Goal: Task Accomplishment & Management: Complete application form

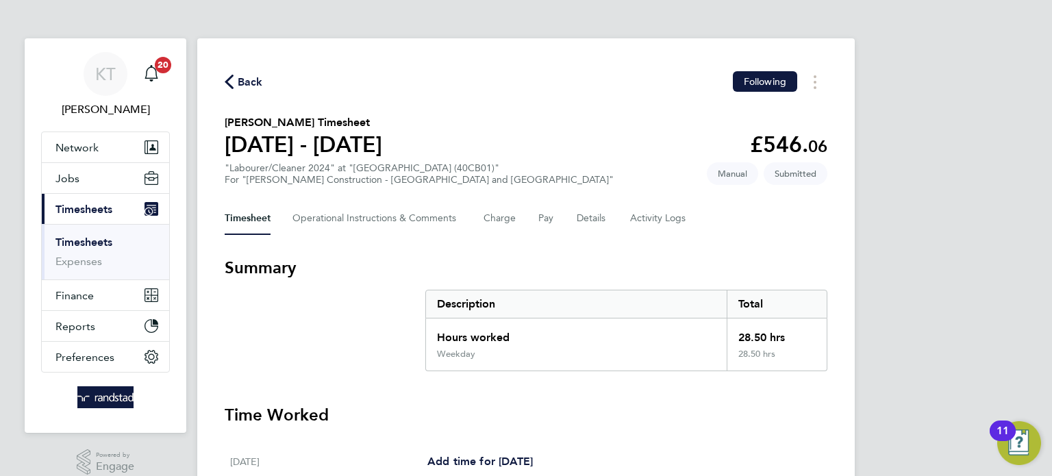
click at [69, 251] on li "Timesheets" at bounding box center [106, 245] width 103 height 19
click at [66, 247] on link "Timesheets" at bounding box center [83, 242] width 57 height 13
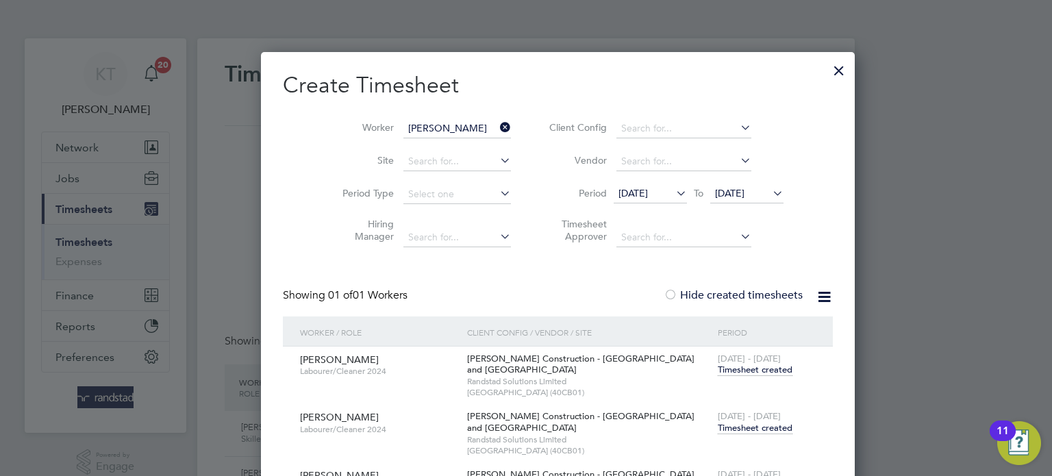
click at [497, 125] on icon at bounding box center [497, 127] width 0 height 19
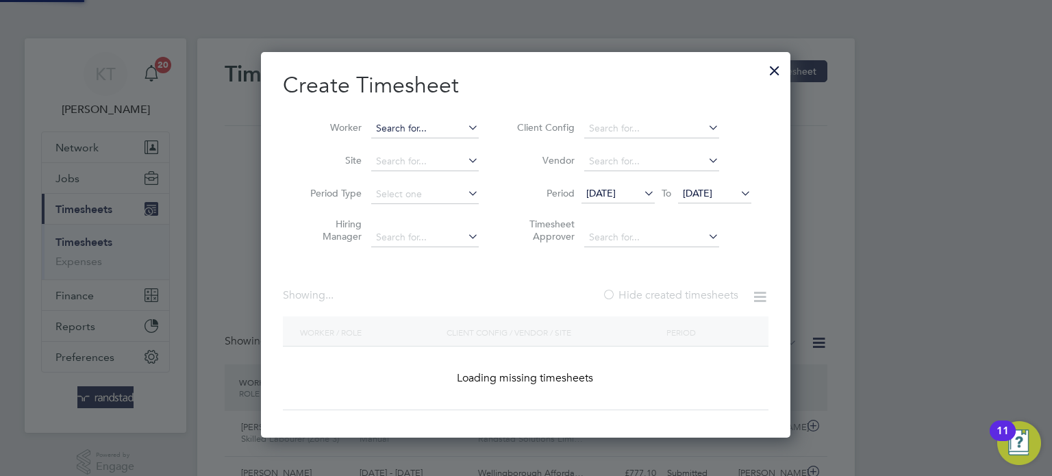
click at [416, 137] on input at bounding box center [425, 128] width 108 height 19
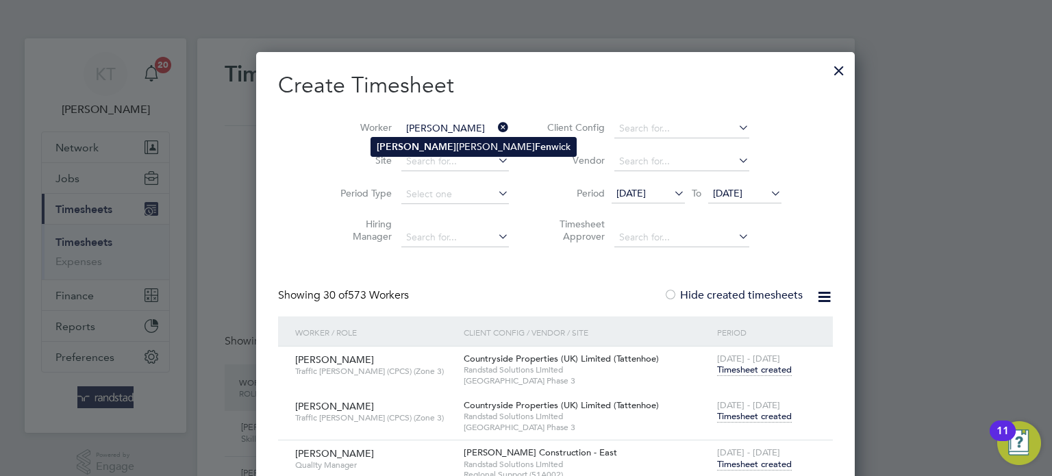
click at [403, 149] on b "[PERSON_NAME]" at bounding box center [416, 147] width 79 height 12
type input "[PERSON_NAME]"
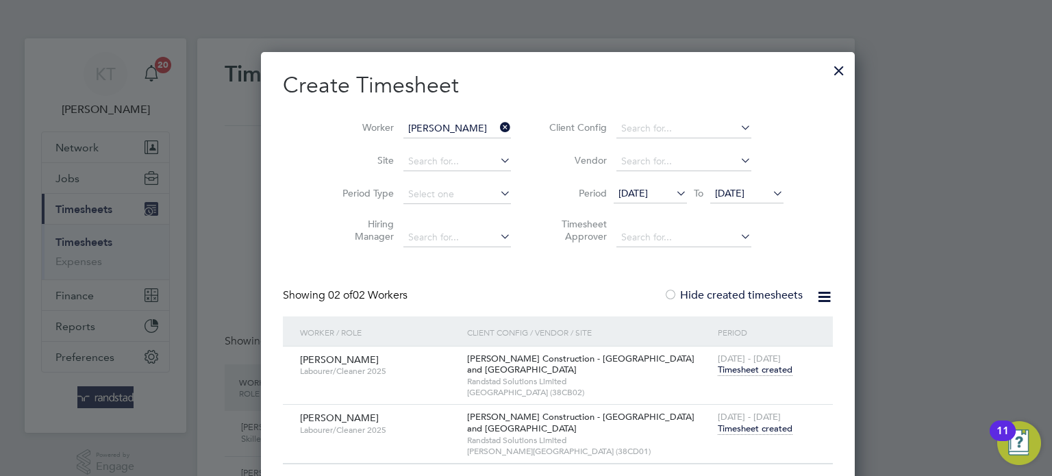
click at [718, 429] on span "Timesheet created" at bounding box center [755, 429] width 75 height 12
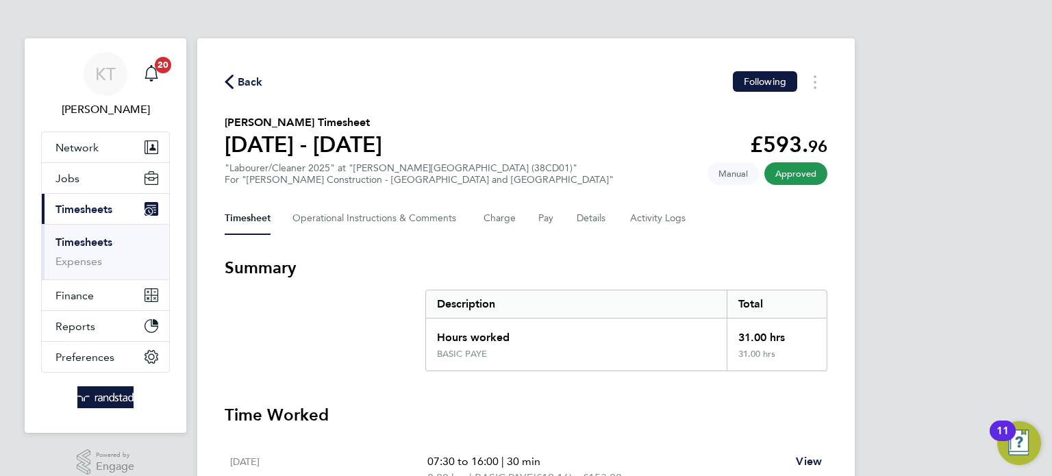
click at [91, 243] on link "Timesheets" at bounding box center [83, 242] width 57 height 13
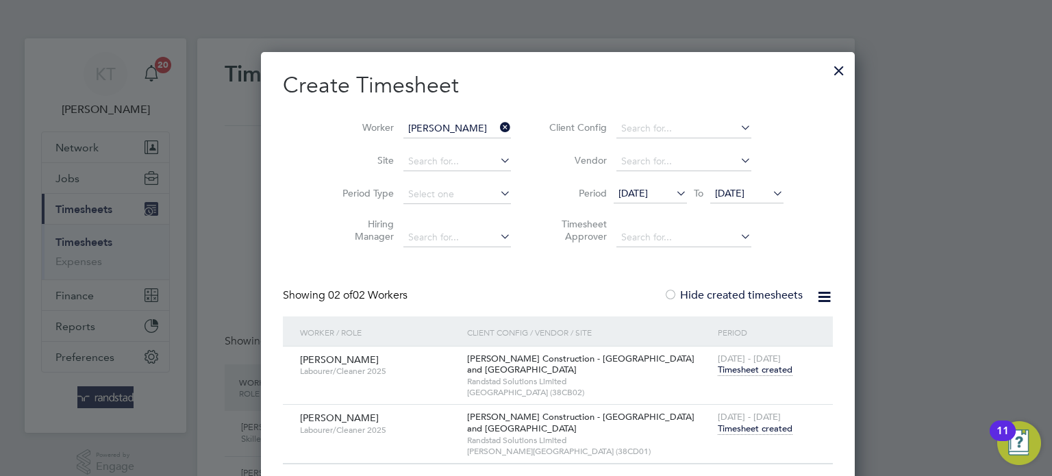
scroll to position [34, 119]
click at [464, 124] on input "[PERSON_NAME]" at bounding box center [457, 128] width 108 height 19
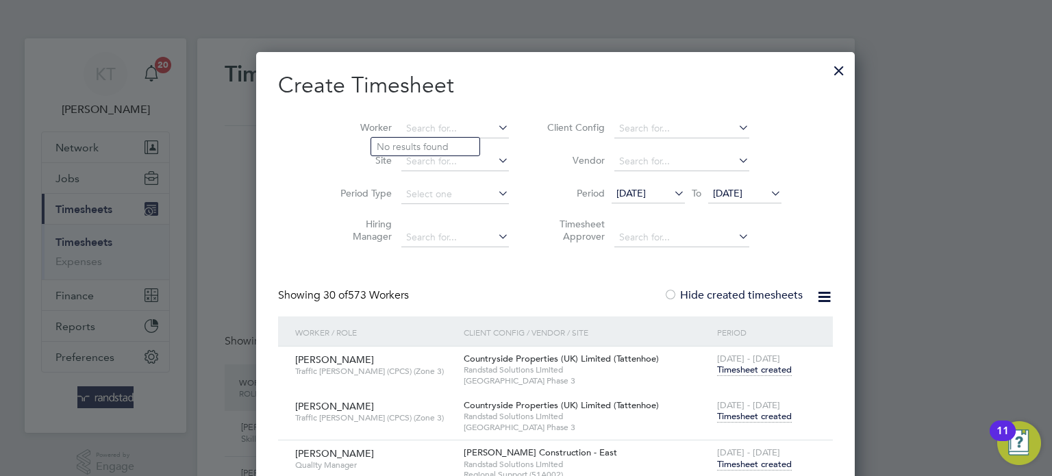
click at [827, 70] on div at bounding box center [839, 67] width 25 height 25
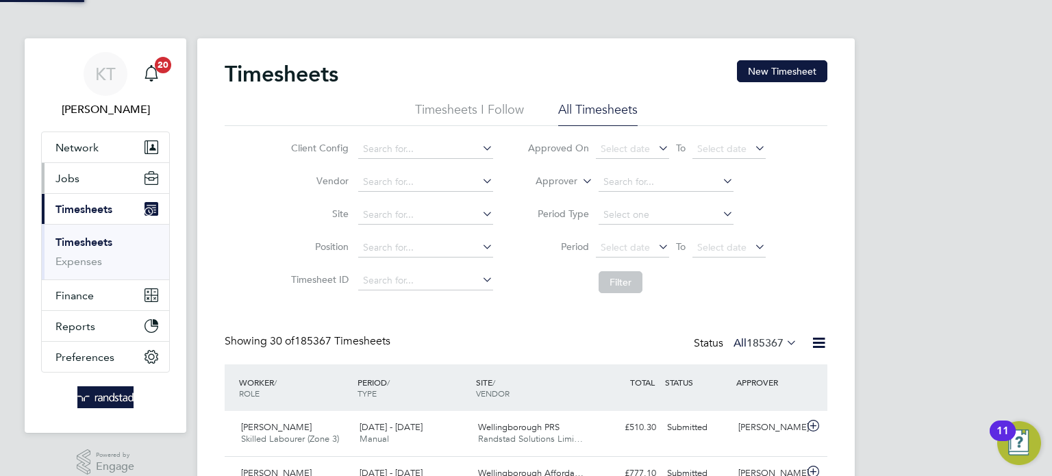
click at [97, 178] on button "Jobs" at bounding box center [105, 178] width 127 height 30
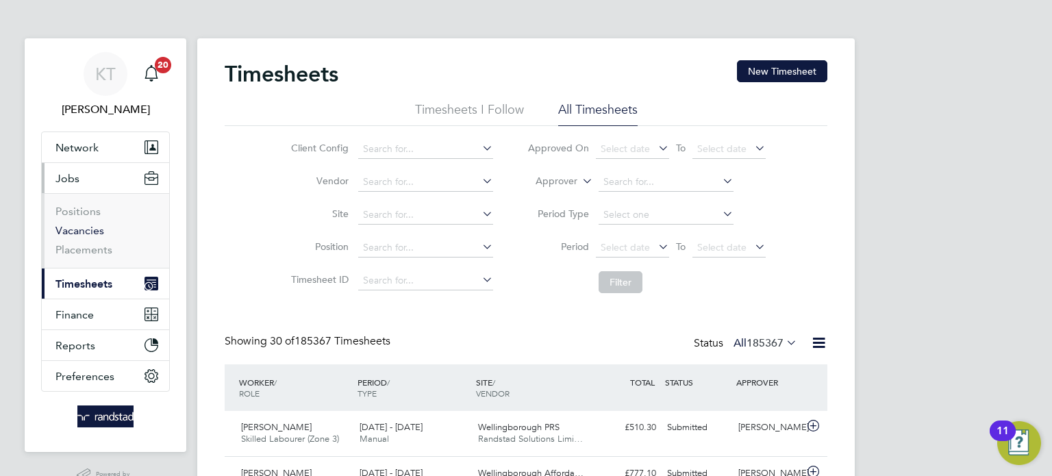
click at [68, 227] on link "Vacancies" at bounding box center [79, 230] width 49 height 13
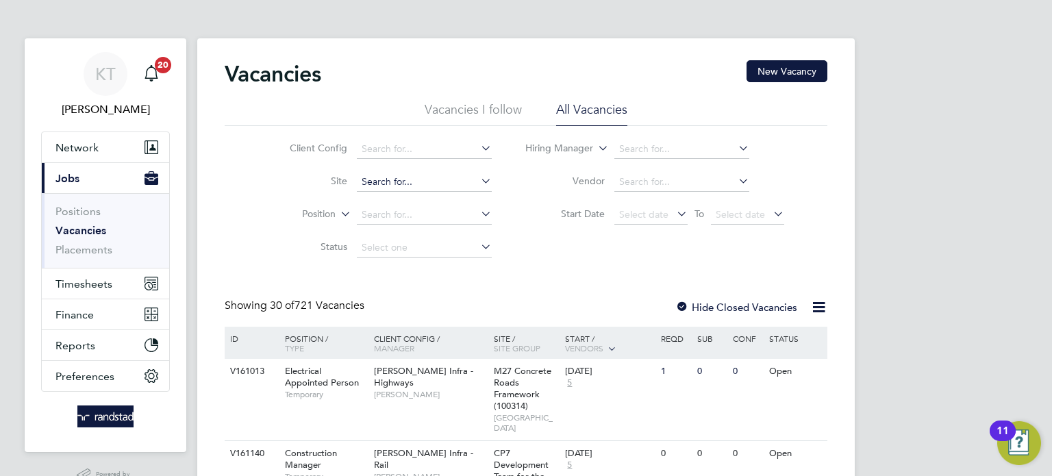
click at [456, 187] on input at bounding box center [424, 182] width 135 height 19
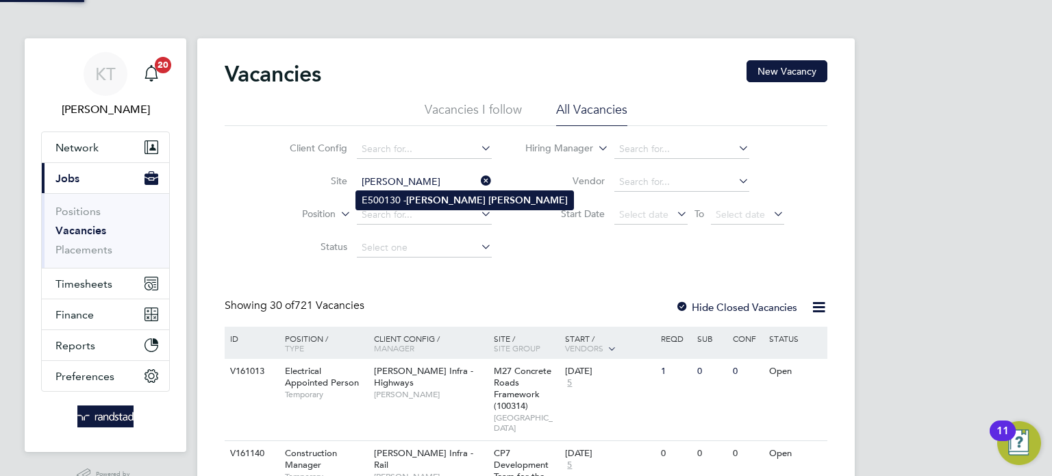
click at [445, 207] on li "E500130 - [PERSON_NAME]" at bounding box center [464, 200] width 217 height 18
type input "E500130 - [PERSON_NAME]"
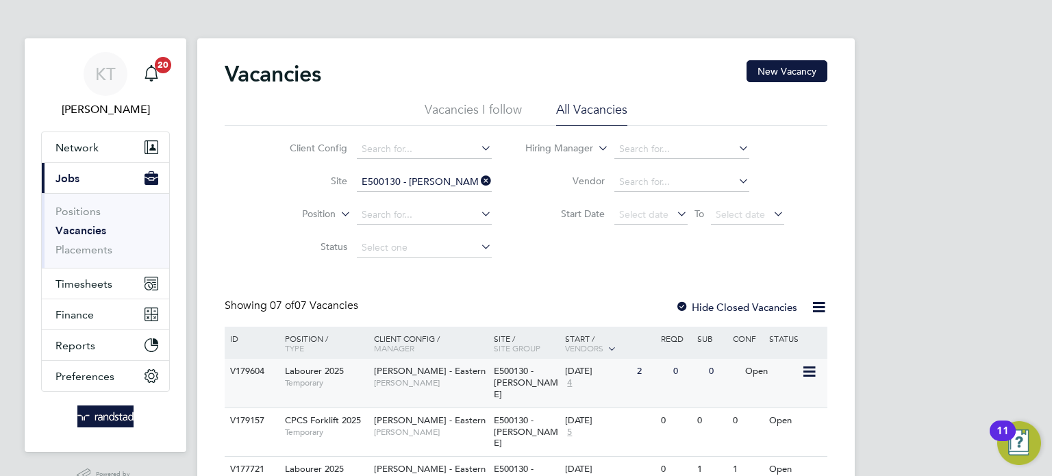
click at [641, 383] on div "2" at bounding box center [651, 371] width 36 height 25
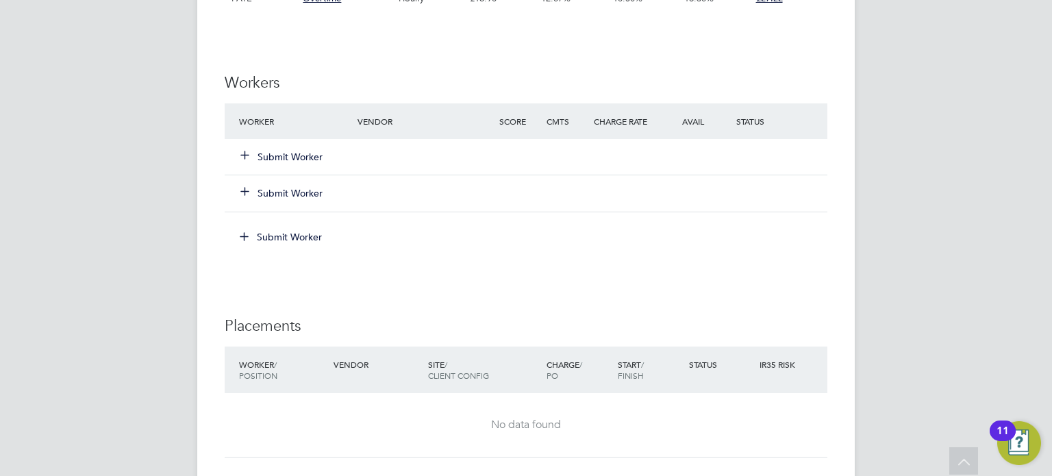
scroll to position [1040, 0]
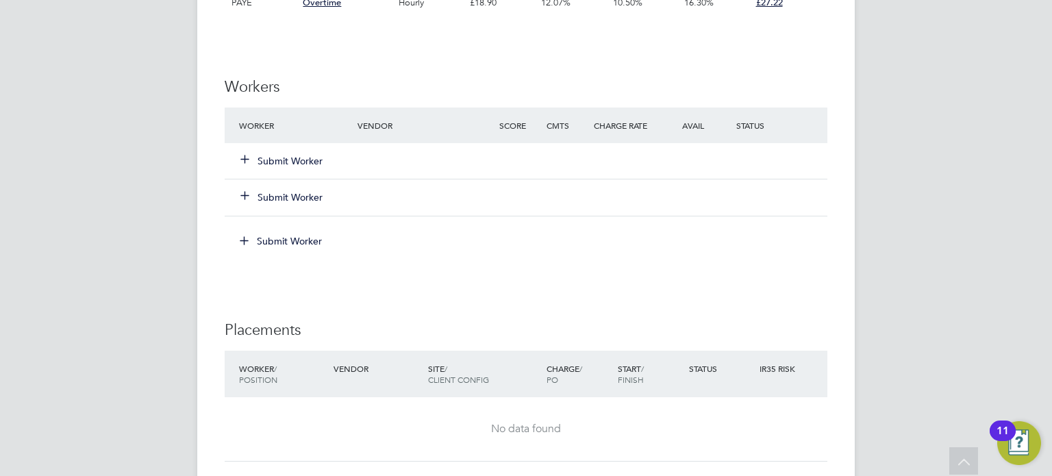
click at [286, 159] on button "Submit Worker" at bounding box center [282, 161] width 82 height 14
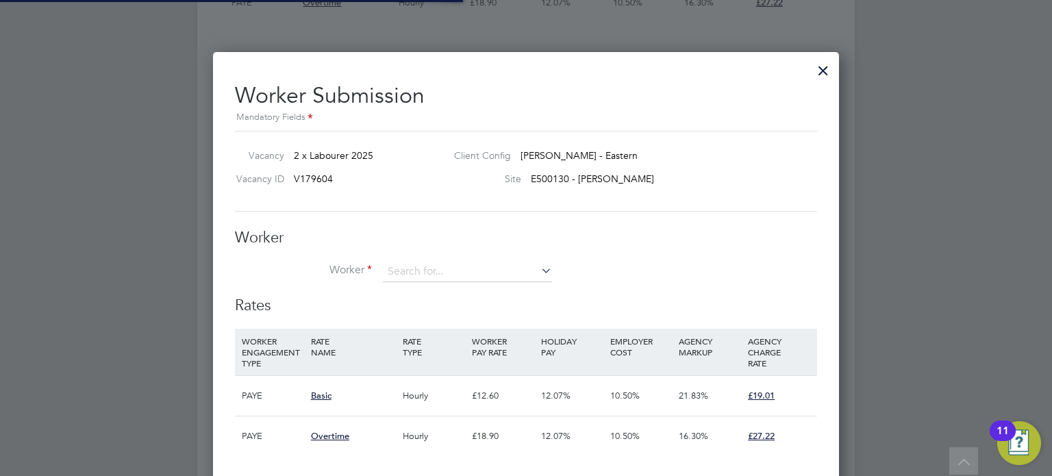
scroll to position [20, 356]
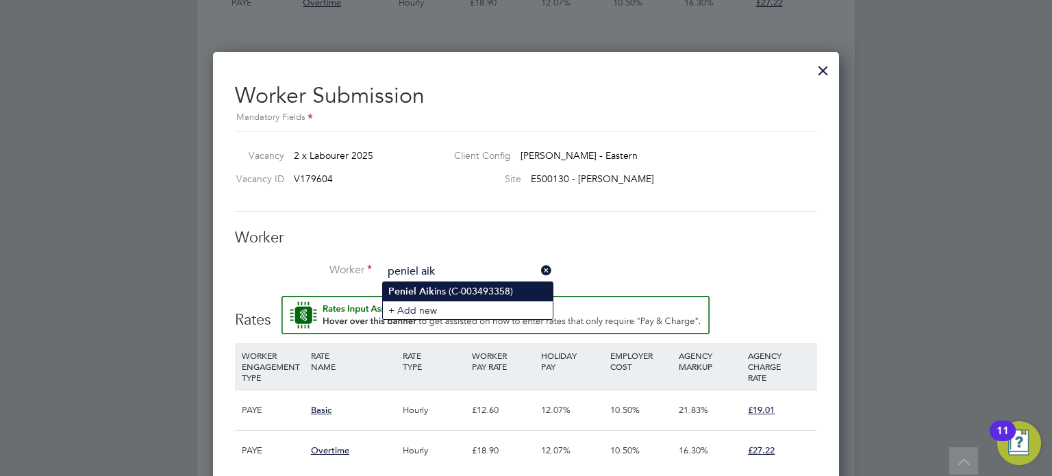
click at [449, 288] on li "Peniel Aik ins (C-003493358)" at bounding box center [468, 291] width 170 height 18
type input "Peniel Aikins (C-003493358)"
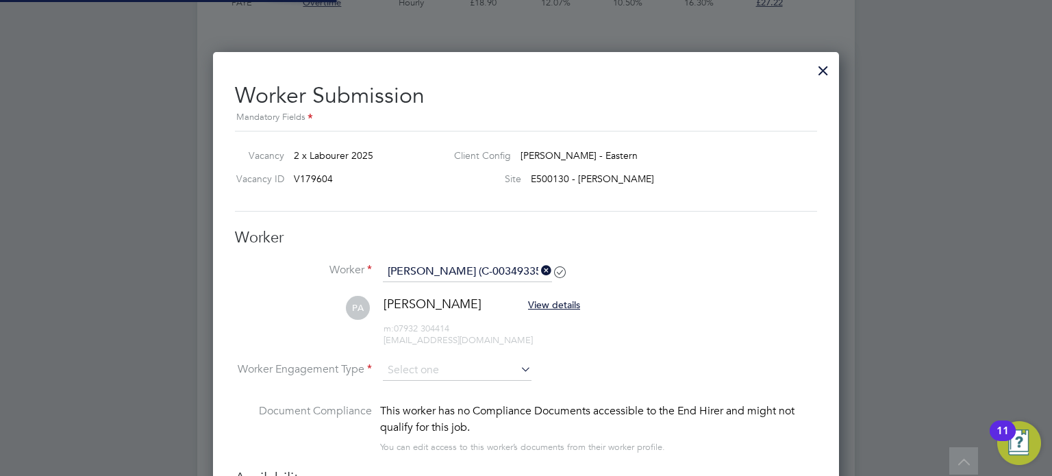
scroll to position [1257, 627]
click at [450, 370] on input at bounding box center [457, 371] width 149 height 21
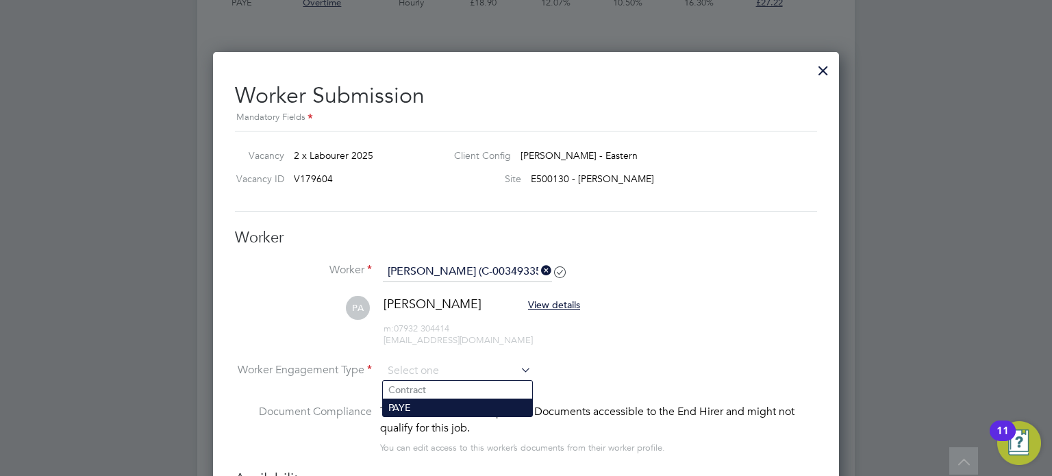
click at [437, 402] on li "PAYE" at bounding box center [457, 408] width 149 height 18
type input "PAYE"
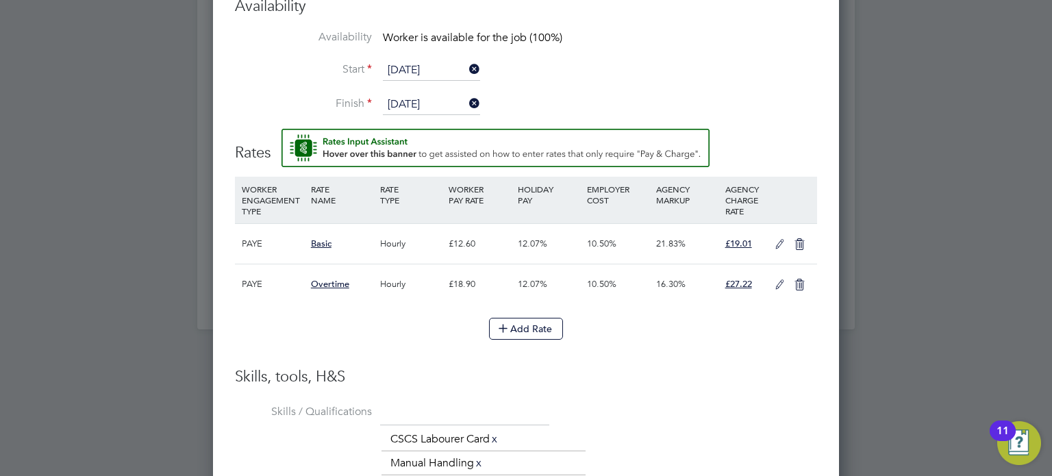
scroll to position [1520, 0]
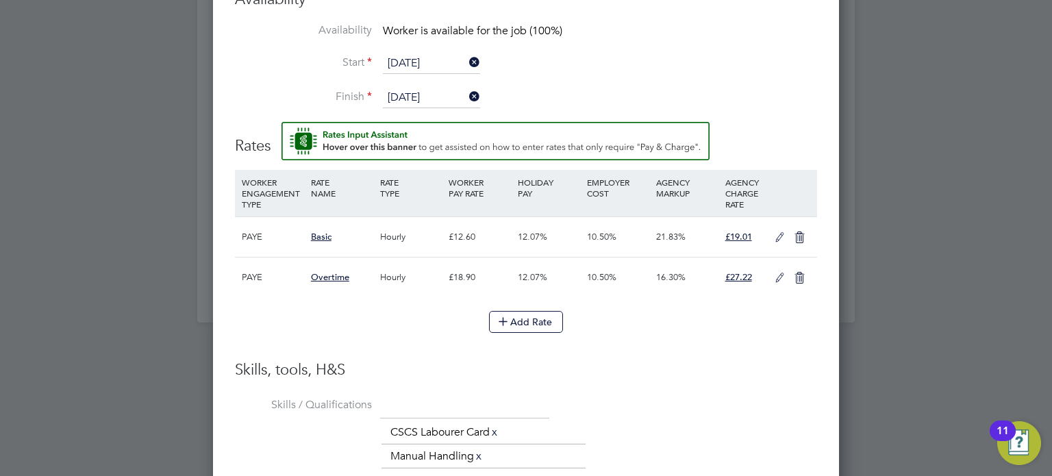
click at [774, 233] on icon at bounding box center [779, 237] width 17 height 11
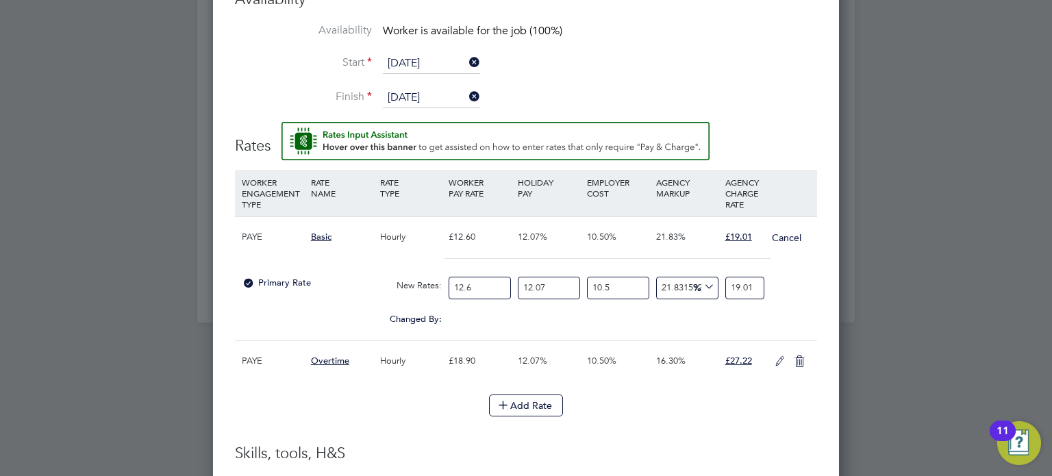
scroll to position [7, 6]
click at [466, 279] on input "12.6" at bounding box center [480, 288] width 62 height 23
type input "1"
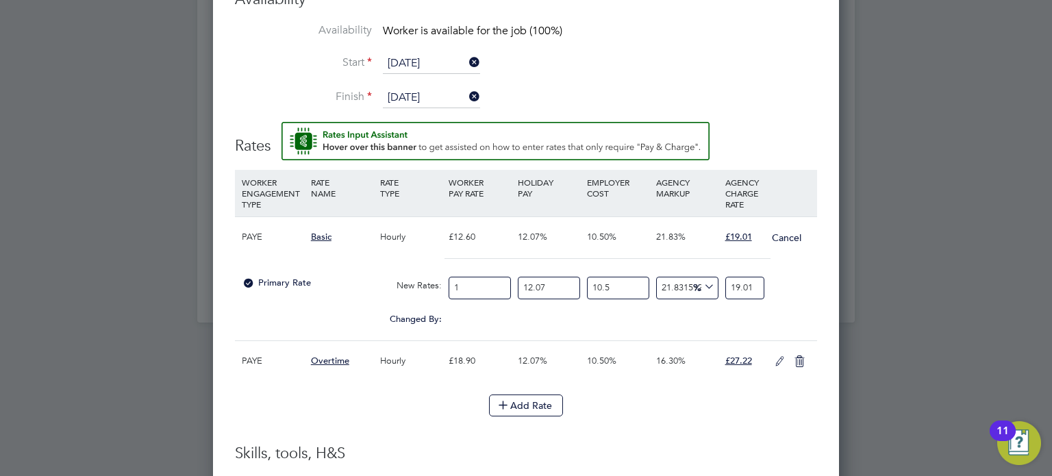
type input "1.5087301587301587"
type input "14"
type input "21.122222222222224"
type input "14.1"
type input "21.273095238095237"
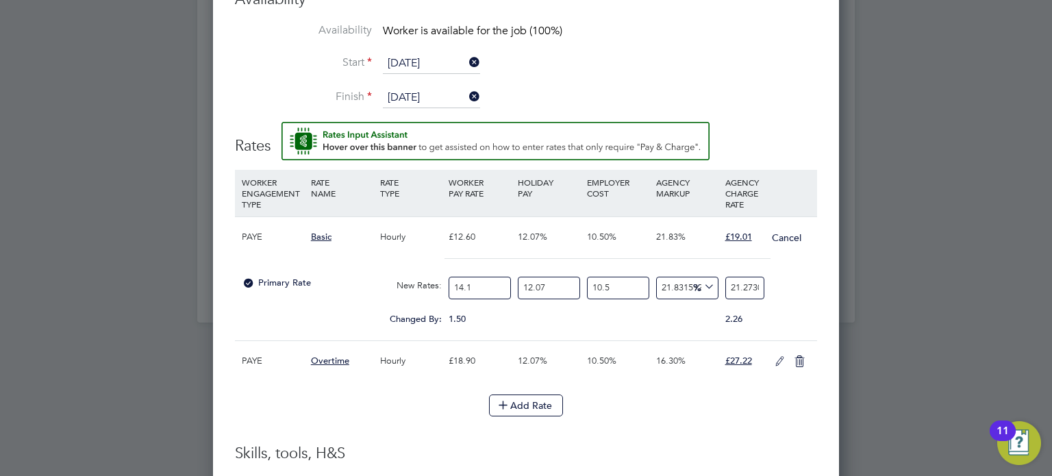
type input "14.12"
type input "21.30326984126984"
type input "14.12"
click at [531, 278] on input "12.07" at bounding box center [549, 288] width 62 height 23
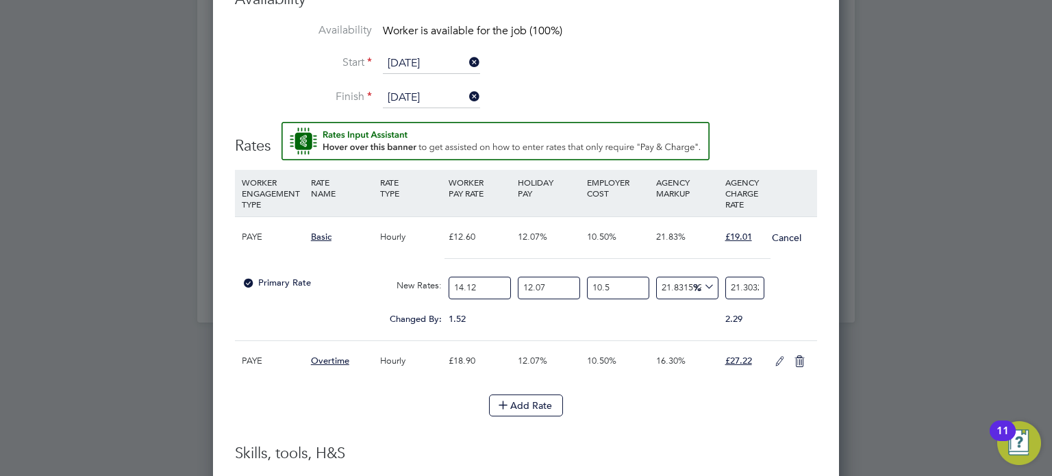
click at [531, 278] on input "12.07" at bounding box center [549, 288] width 62 height 23
type input "0"
click at [564, 311] on div "0.00" at bounding box center [548, 313] width 69 height 14
type input "19.008896083938467"
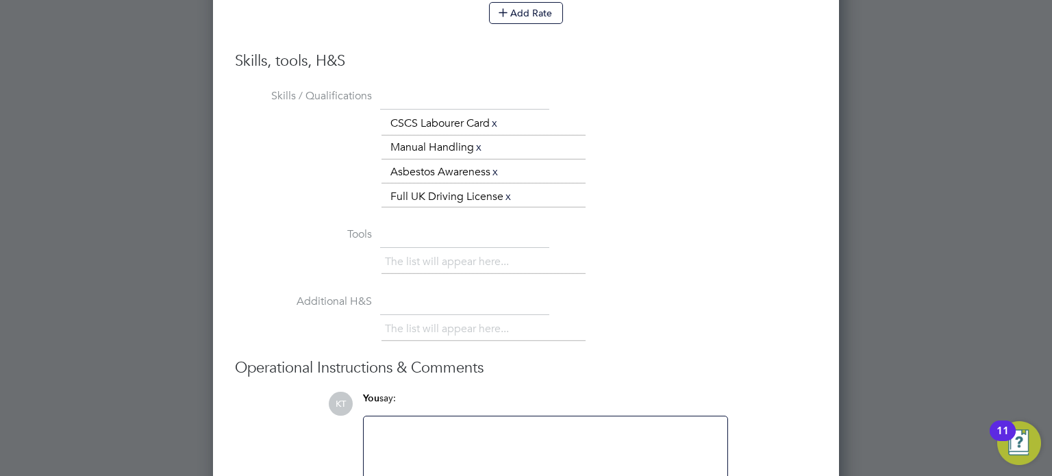
scroll to position [1993, 0]
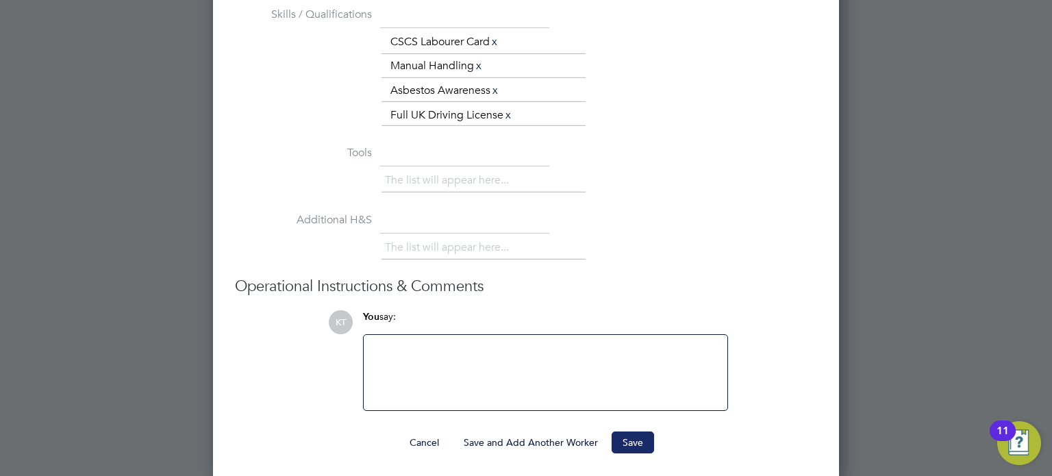
click at [644, 442] on button "Save" at bounding box center [633, 442] width 42 height 22
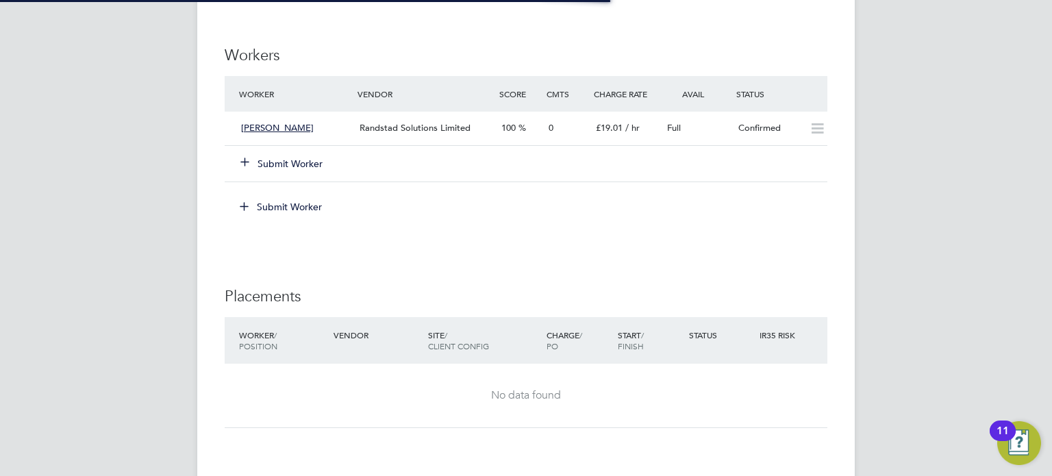
scroll to position [1040, 0]
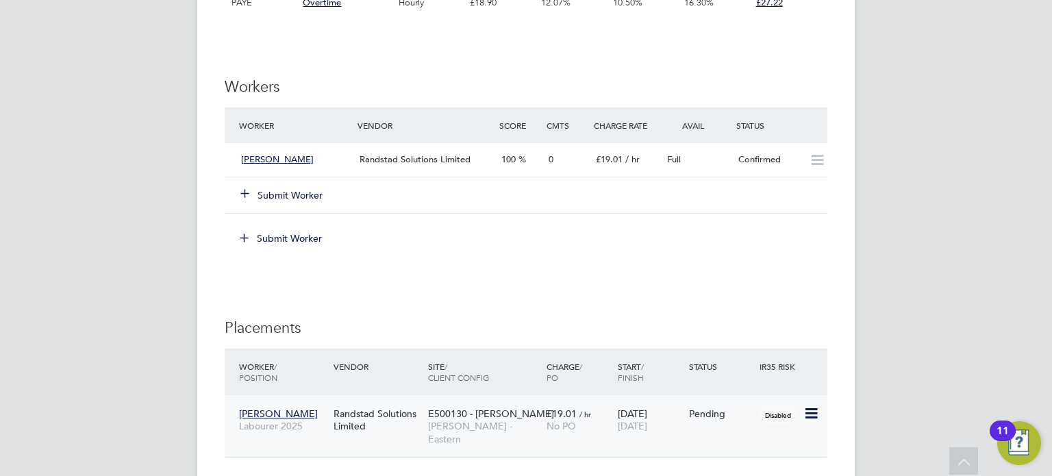
click at [812, 415] on icon at bounding box center [810, 413] width 14 height 16
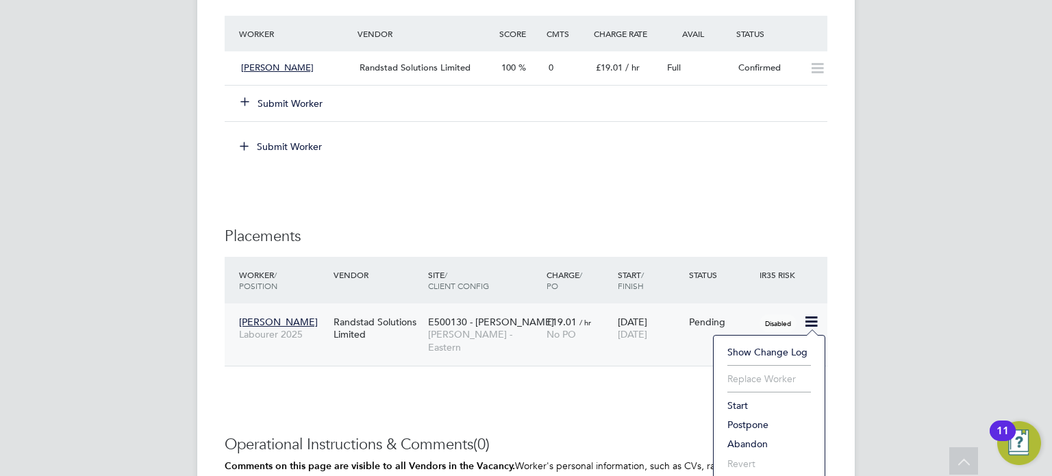
scroll to position [1133, 0]
click at [735, 403] on li "Start" at bounding box center [768, 403] width 97 height 19
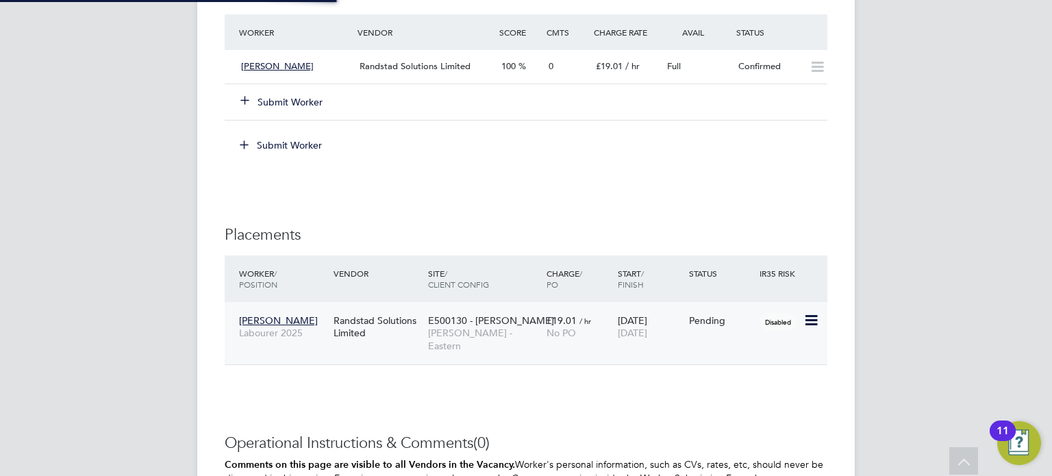
type input "[PERSON_NAME]"
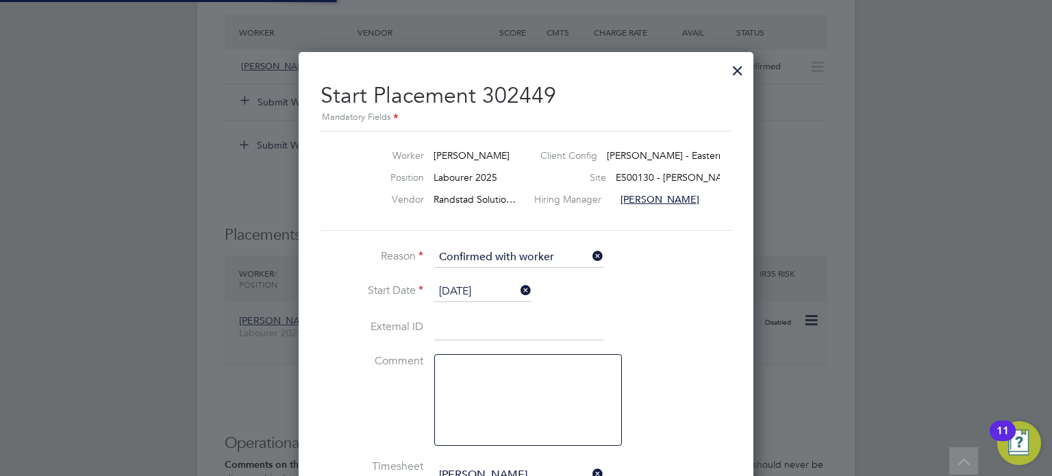
scroll to position [14, 170]
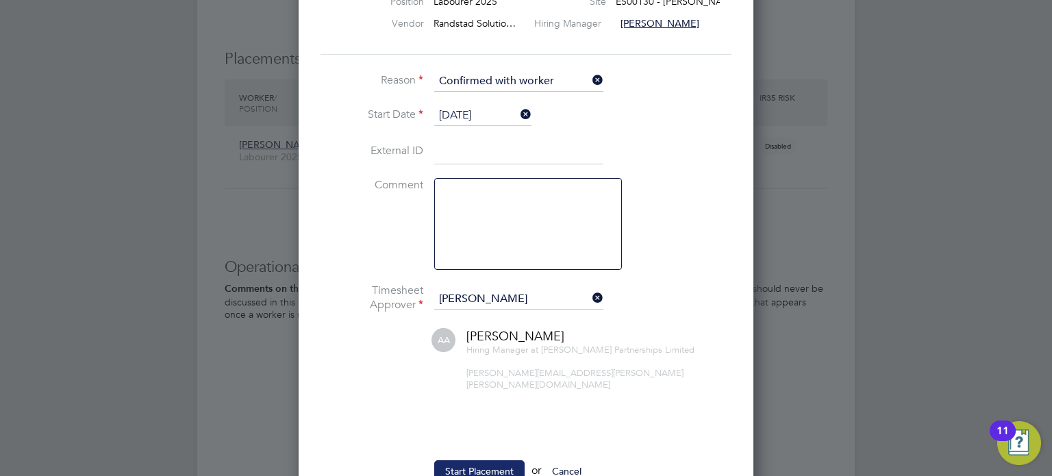
click at [479, 460] on button "Start Placement" at bounding box center [479, 471] width 90 height 22
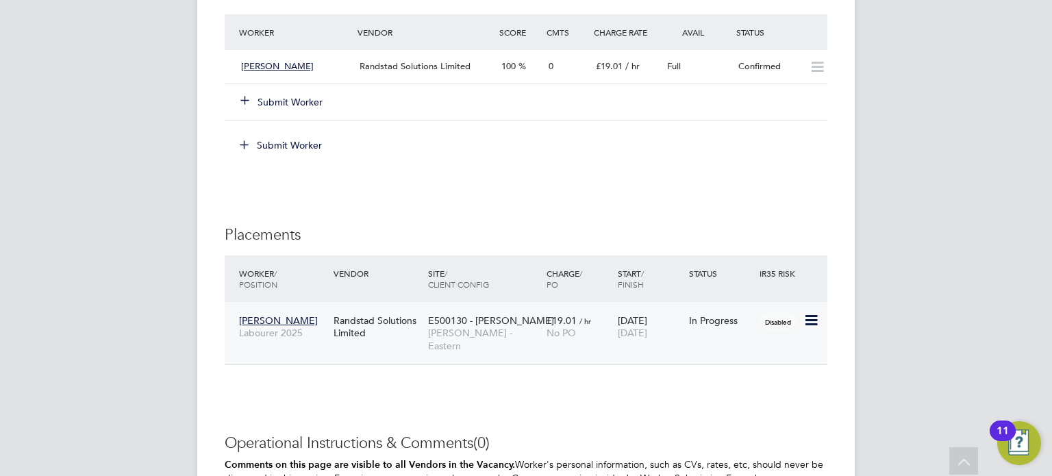
click at [806, 319] on icon at bounding box center [810, 320] width 14 height 16
